Goal: Find specific page/section: Find specific page/section

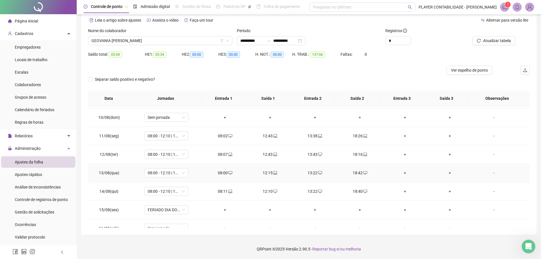
scroll to position [322, 0]
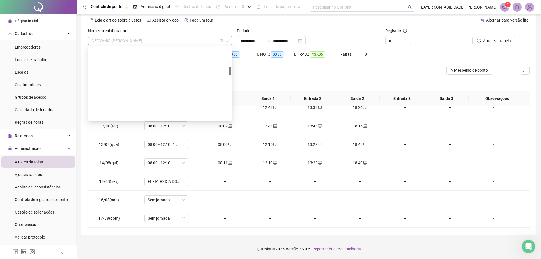
click at [188, 41] on span "GEOVANIA [PERSON_NAME]" at bounding box center [159, 40] width 137 height 9
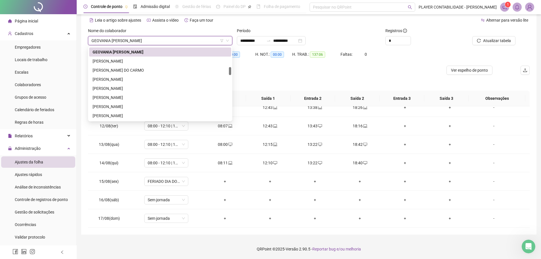
click at [189, 42] on span "GEOVANIA [PERSON_NAME]" at bounding box center [159, 40] width 137 height 9
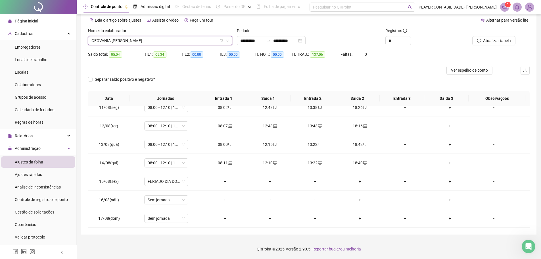
click at [217, 66] on div at bounding box center [253, 70] width 331 height 9
click at [153, 40] on span "GEOVANIA [PERSON_NAME]" at bounding box center [159, 40] width 137 height 9
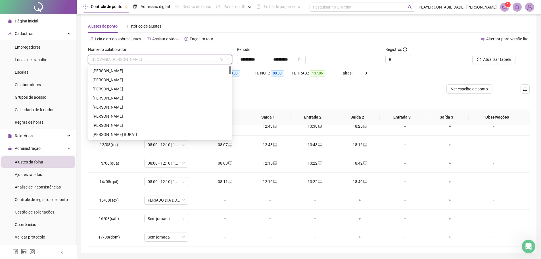
scroll to position [0, 0]
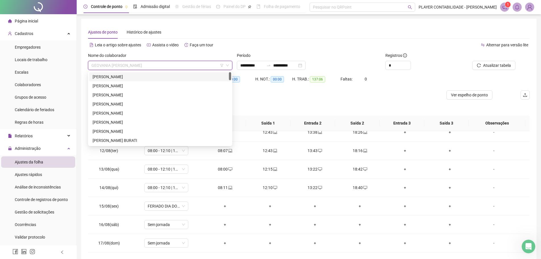
click at [136, 80] on div "[PERSON_NAME]" at bounding box center [160, 76] width 142 height 9
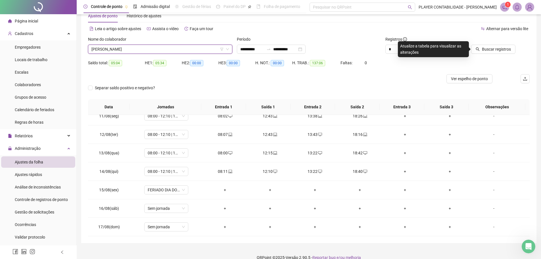
scroll to position [25, 0]
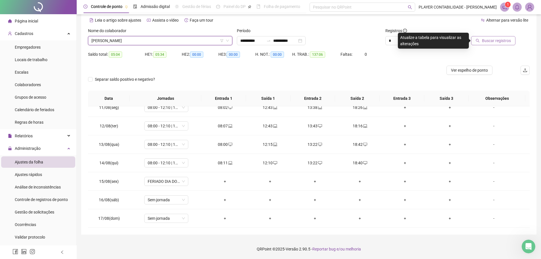
click at [496, 43] on span "Buscar registros" at bounding box center [496, 40] width 29 height 6
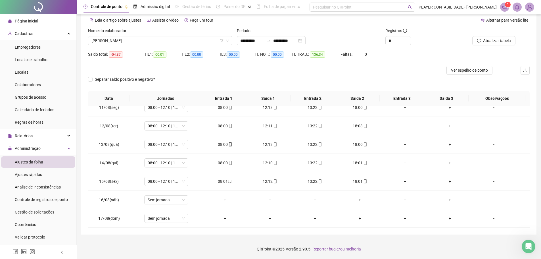
click at [151, 34] on div "Nome do colaborador" at bounding box center [160, 32] width 144 height 9
click at [147, 37] on span "[PERSON_NAME]" at bounding box center [159, 40] width 137 height 9
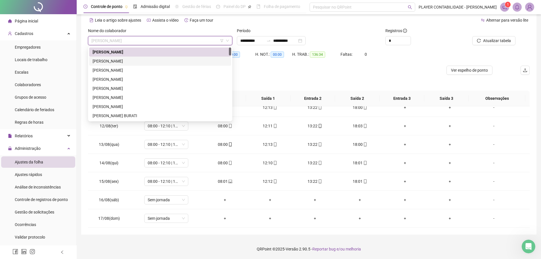
click at [127, 60] on div "[PERSON_NAME]" at bounding box center [160, 61] width 135 height 6
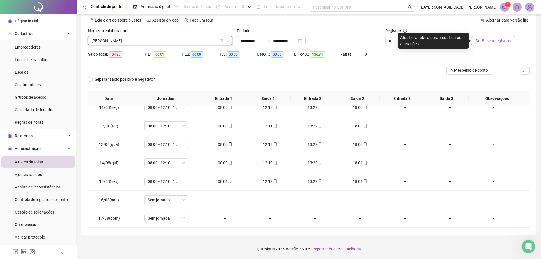
click at [493, 43] on span "Buscar registros" at bounding box center [496, 40] width 29 height 6
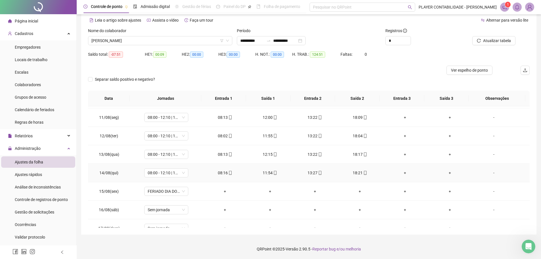
scroll to position [322, 0]
